Goal: Find specific page/section: Find specific page/section

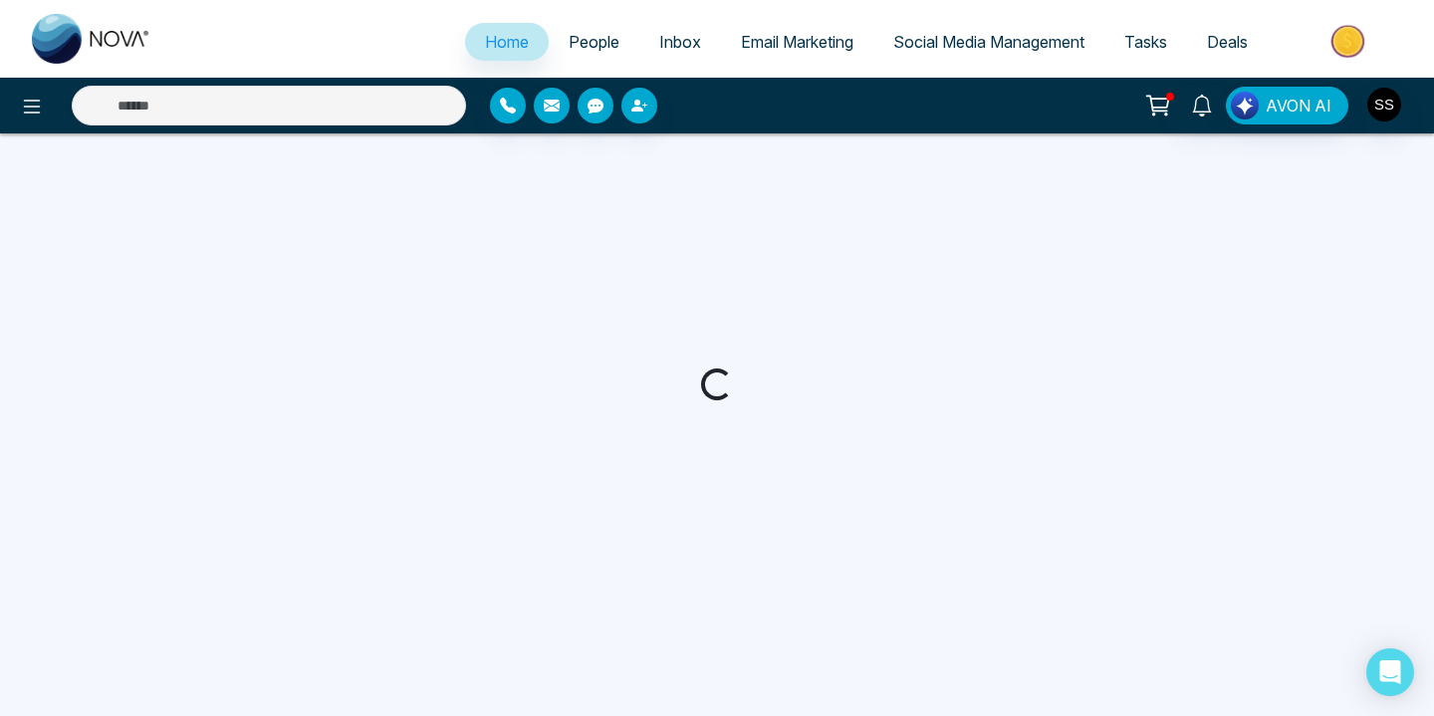
select select "*"
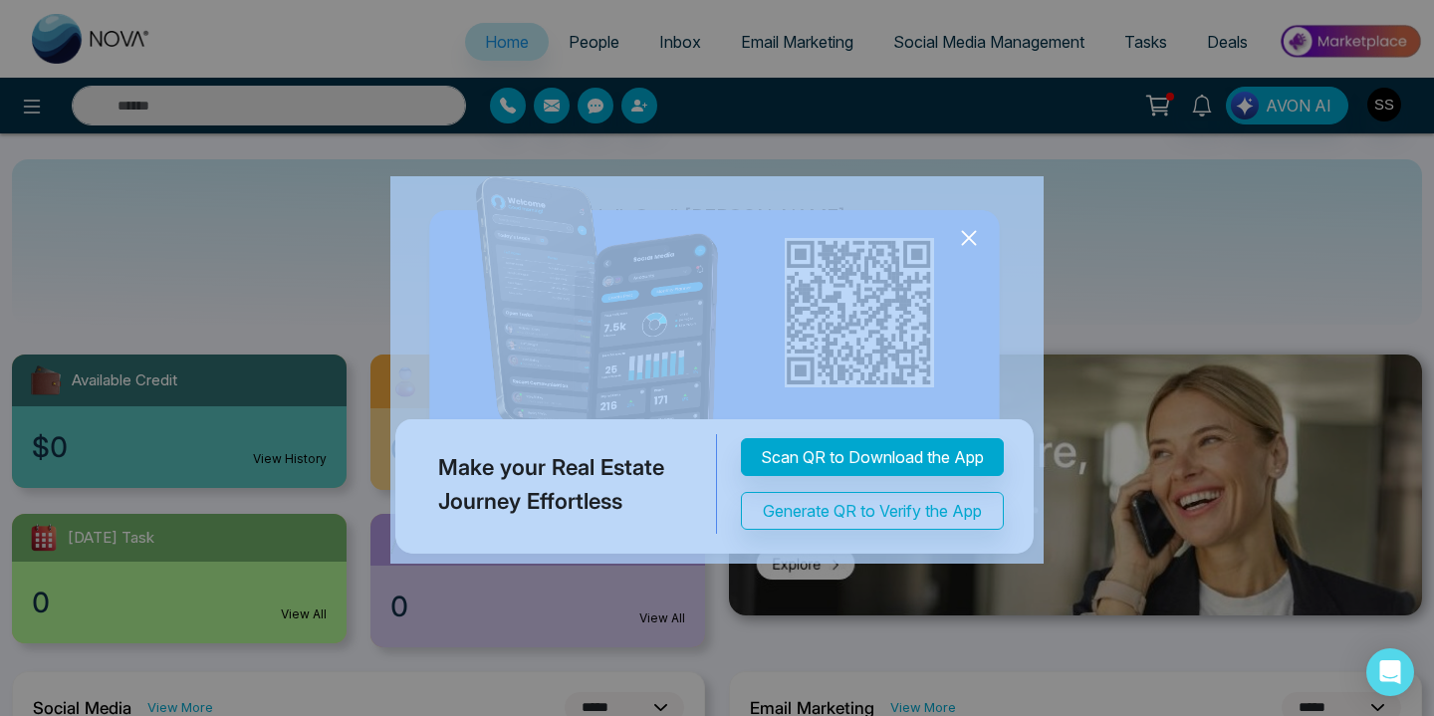
click at [971, 237] on icon at bounding box center [969, 238] width 30 height 30
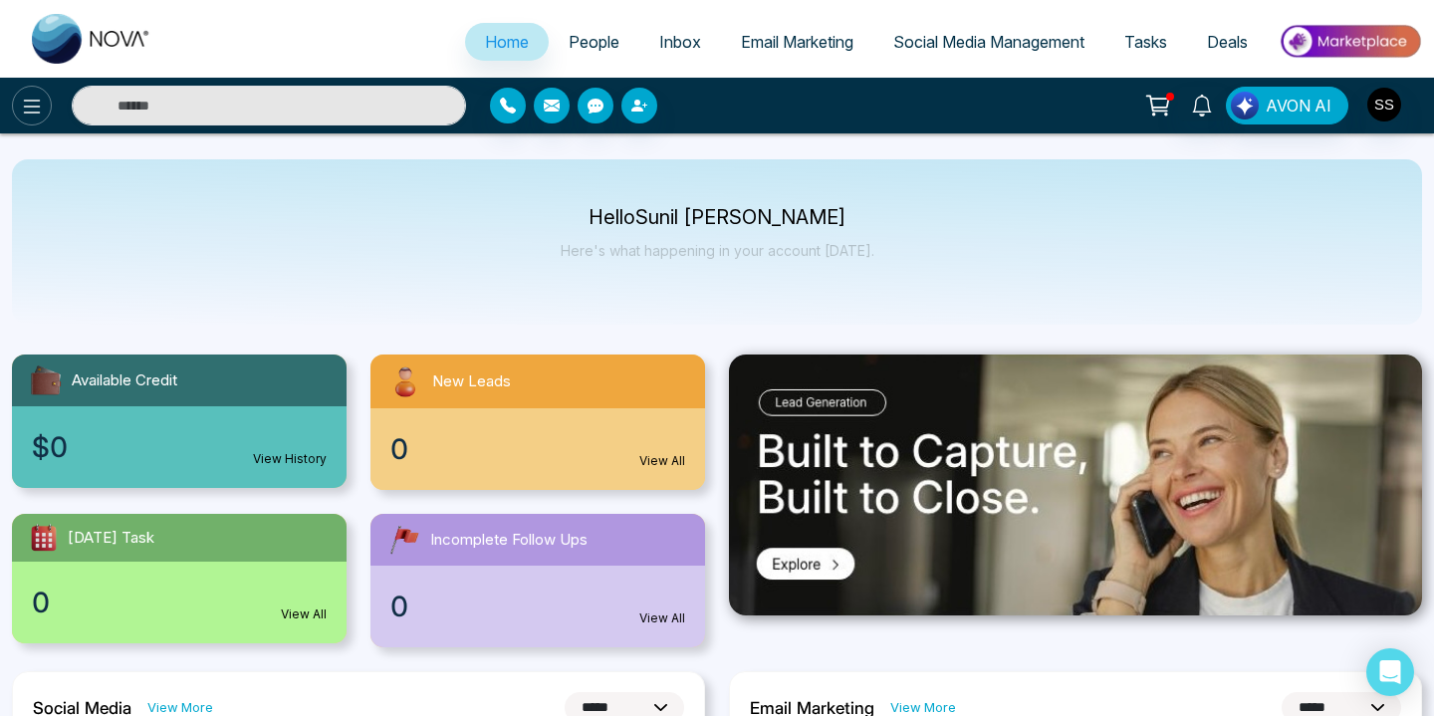
click at [38, 103] on icon at bounding box center [32, 107] width 24 height 24
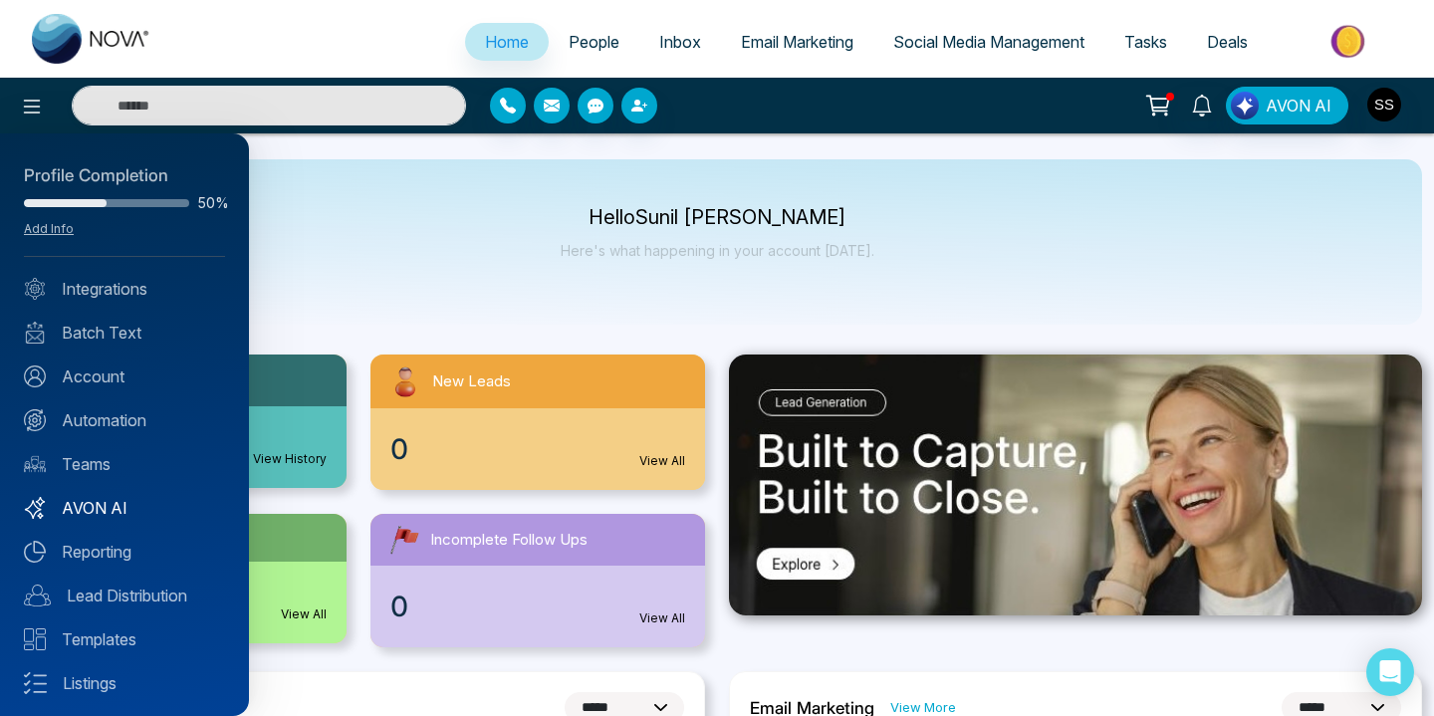
click at [92, 504] on link "AVON AI" at bounding box center [124, 508] width 201 height 24
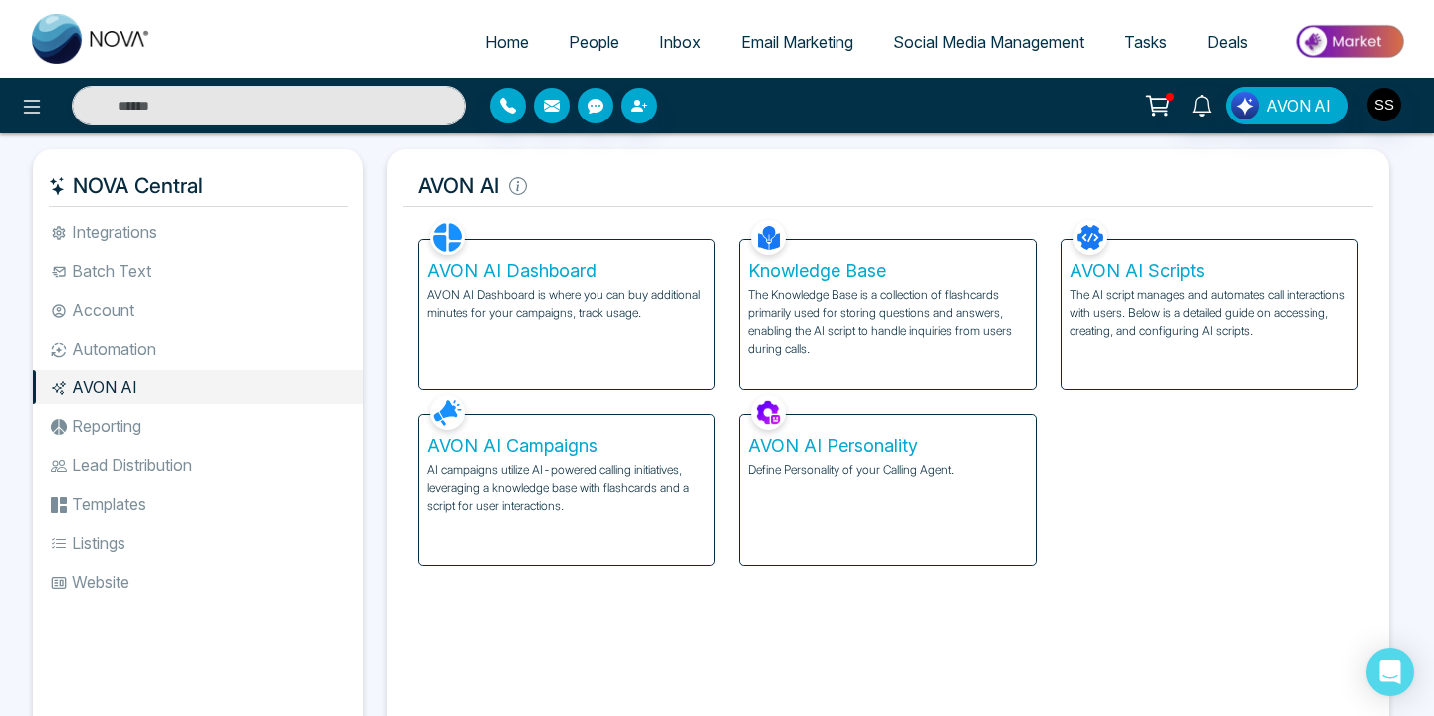
click at [568, 339] on div "AVON AI Dashboard AVON AI Dashboard is where you can buy additional minutes for…" at bounding box center [567, 314] width 296 height 149
